Goal: Information Seeking & Learning: Check status

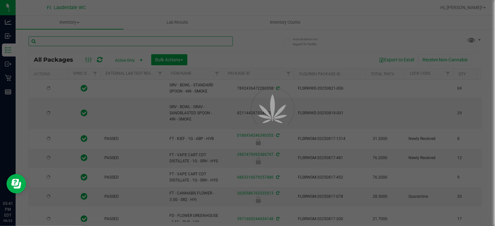
click at [89, 43] on input "text" at bounding box center [131, 41] width 204 height 10
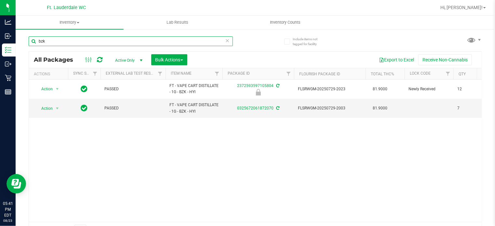
click at [85, 42] on input "bzk" at bounding box center [131, 41] width 204 height 10
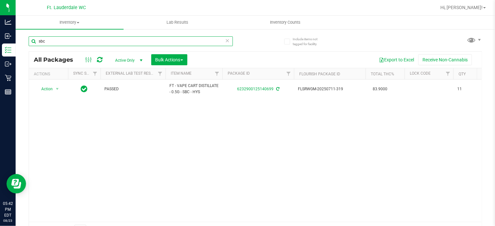
click at [53, 40] on input "sbc" at bounding box center [131, 41] width 204 height 10
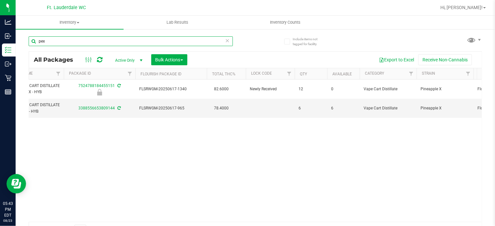
scroll to position [0, 164]
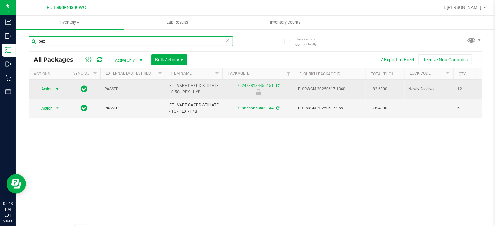
type input "pex"
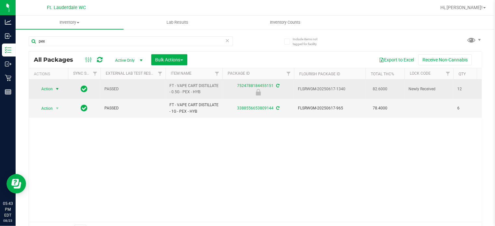
click at [36, 89] on span "Action" at bounding box center [44, 89] width 18 height 9
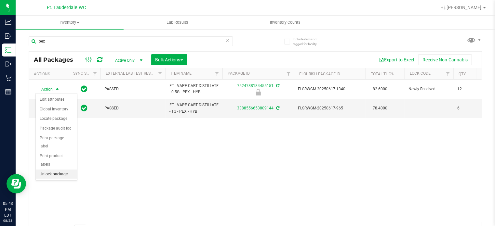
click at [56, 170] on li "Unlock package" at bounding box center [56, 175] width 41 height 10
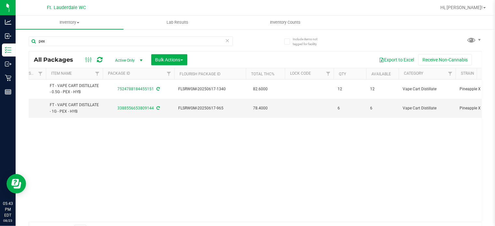
scroll to position [0, 147]
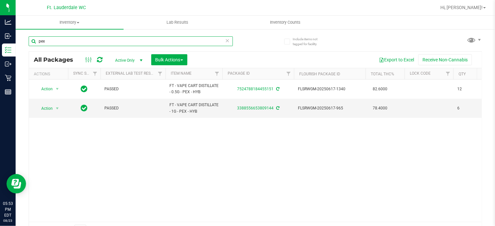
click at [63, 37] on input "pex" at bounding box center [131, 41] width 204 height 10
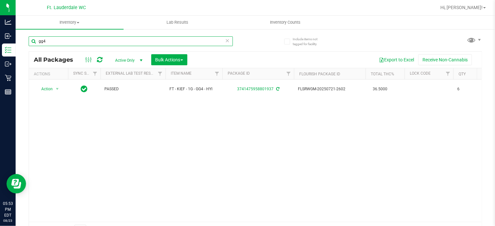
click at [111, 43] on input "gg4" at bounding box center [131, 41] width 204 height 10
click at [160, 37] on input "gg4" at bounding box center [131, 41] width 204 height 10
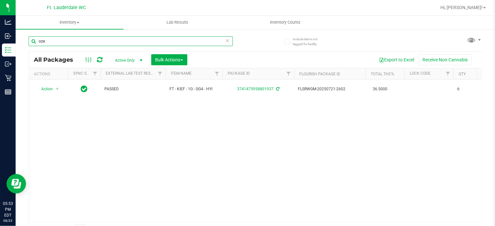
type input "oze"
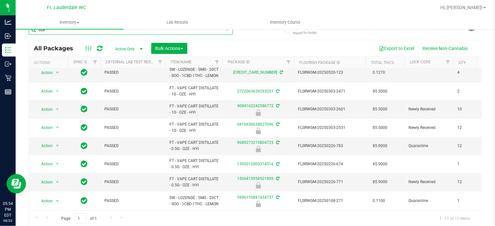
scroll to position [89, 0]
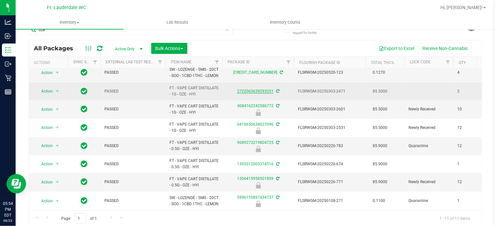
click at [251, 89] on link "2722063639293251" at bounding box center [255, 91] width 36 height 5
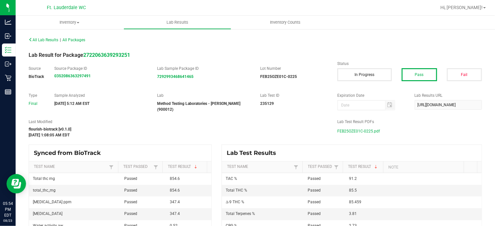
scroll to position [6, 0]
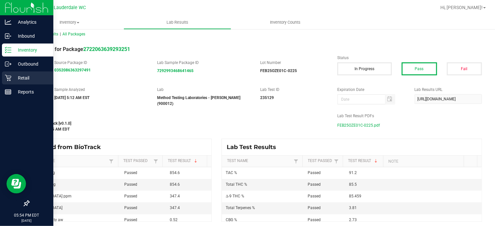
click at [21, 79] on p "Retail" at bounding box center [30, 78] width 39 height 8
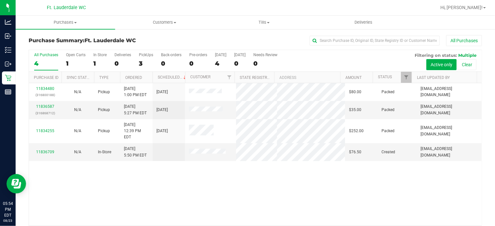
click at [284, 169] on div "11834480 (316800188) N/A Pickup [DATE] 1:00 PM EDT 8/23/2025 $80.00 Packed [EMA…" at bounding box center [255, 154] width 453 height 142
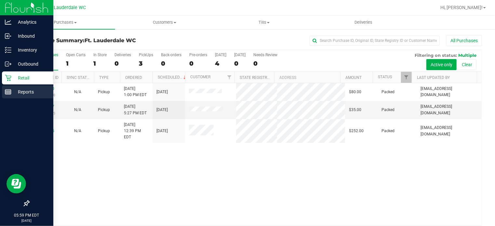
click at [12, 94] on p "Reports" at bounding box center [30, 92] width 39 height 8
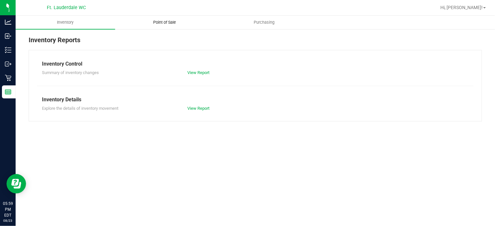
click at [159, 23] on span "Point of Sale" at bounding box center [164, 23] width 40 height 6
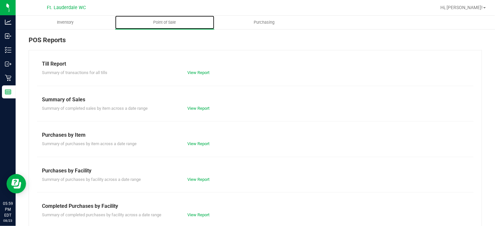
scroll to position [30, 0]
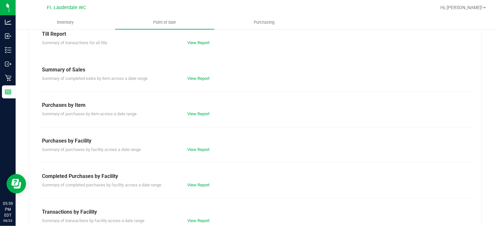
click at [193, 188] on div "Till Report Summary of transactions for all tills View Report Summary of Sales …" at bounding box center [256, 162] width 454 height 285
click at [193, 185] on link "View Report" at bounding box center [198, 185] width 22 height 5
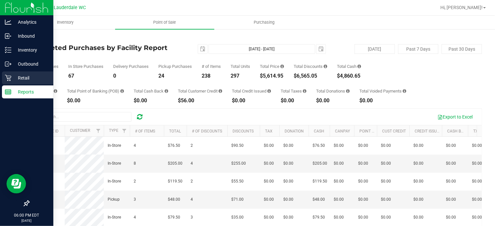
click at [14, 78] on p "Retail" at bounding box center [30, 78] width 39 height 8
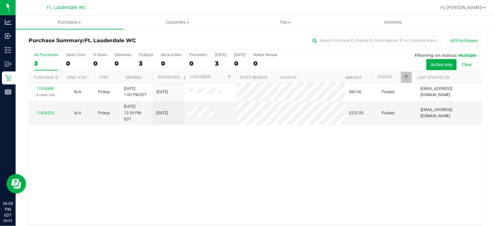
click at [159, 162] on div "11834480 (316800188) N/A Pickup [DATE] 1:00 PM EDT 8/23/2025 $80.00 Packed [EMA…" at bounding box center [255, 154] width 453 height 142
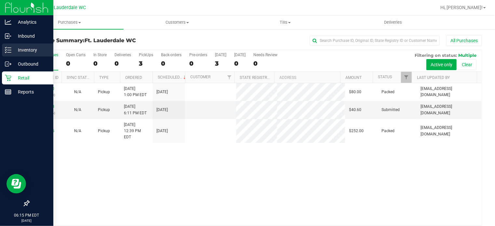
click at [14, 47] on p "Inventory" at bounding box center [30, 50] width 39 height 8
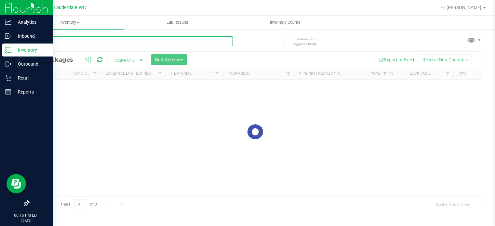
click at [97, 41] on input "text" at bounding box center [131, 41] width 204 height 10
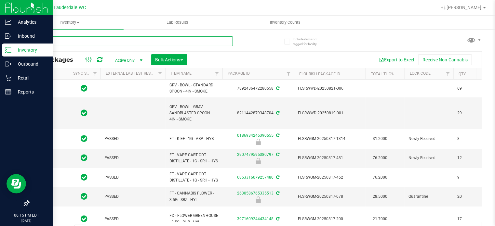
click at [97, 41] on input "text" at bounding box center [131, 41] width 204 height 10
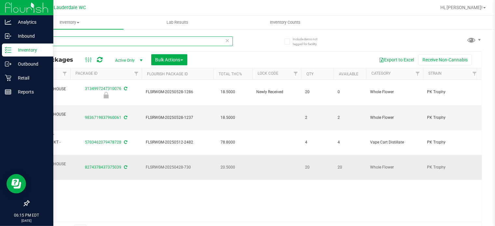
scroll to position [0, 19]
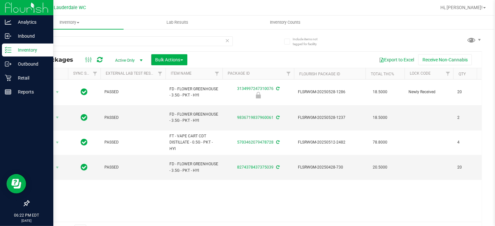
click at [43, 33] on div "pkt" at bounding box center [142, 41] width 227 height 21
click at [44, 37] on input "pkt" at bounding box center [131, 41] width 204 height 10
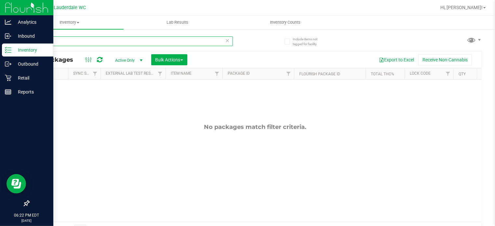
click at [49, 37] on input "bosccoti" at bounding box center [131, 41] width 204 height 10
type input "boss"
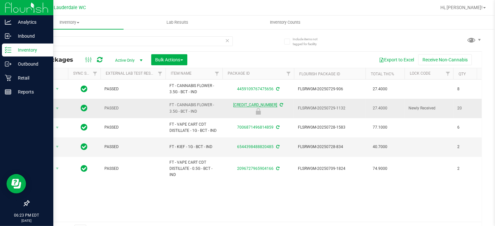
click at [243, 104] on link "[CREDIT_CARD_NUMBER]" at bounding box center [256, 105] width 44 height 5
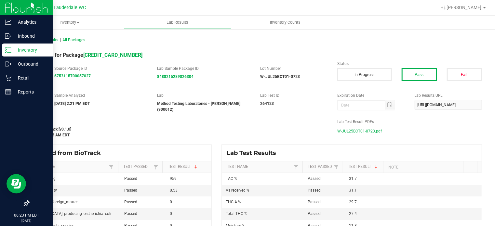
scroll to position [6, 0]
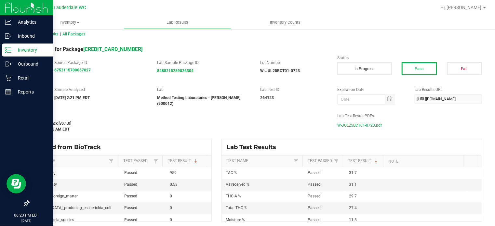
click at [358, 123] on span "W-JUL25BCT01-0723.pdf" at bounding box center [359, 126] width 45 height 10
click at [8, 97] on div "Reports" at bounding box center [27, 92] width 51 height 13
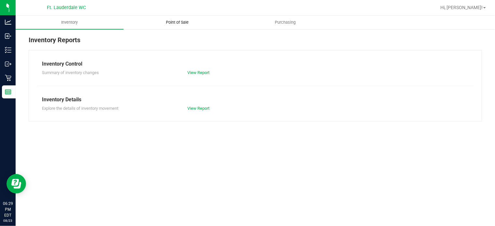
click at [185, 26] on uib-tab-heading "Point of Sale" at bounding box center [177, 22] width 107 height 13
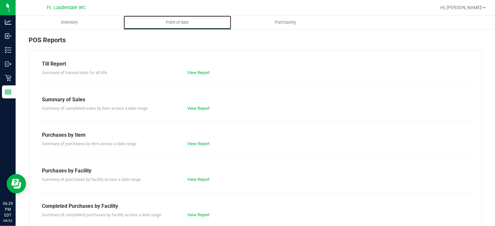
scroll to position [115, 0]
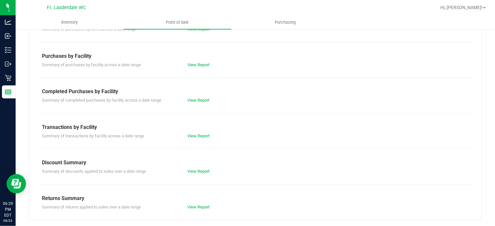
click at [201, 104] on div "Till Report Summary of transactions for all tills View Report Summary of Sales …" at bounding box center [256, 77] width 454 height 285
click at [200, 104] on div "Till Report Summary of transactions for all tills View Report Summary of Sales …" at bounding box center [256, 77] width 454 height 285
click at [199, 102] on link "View Report" at bounding box center [198, 100] width 22 height 5
